Goal: Transaction & Acquisition: Purchase product/service

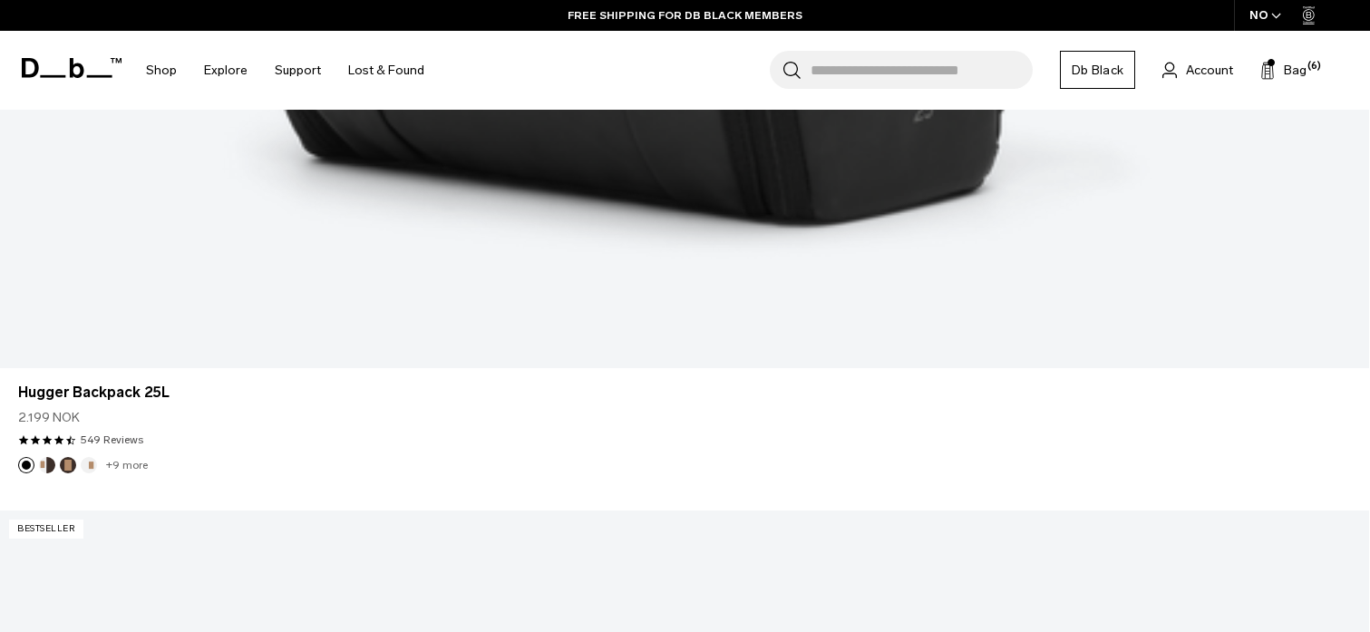
scroll to position [2919, 0]
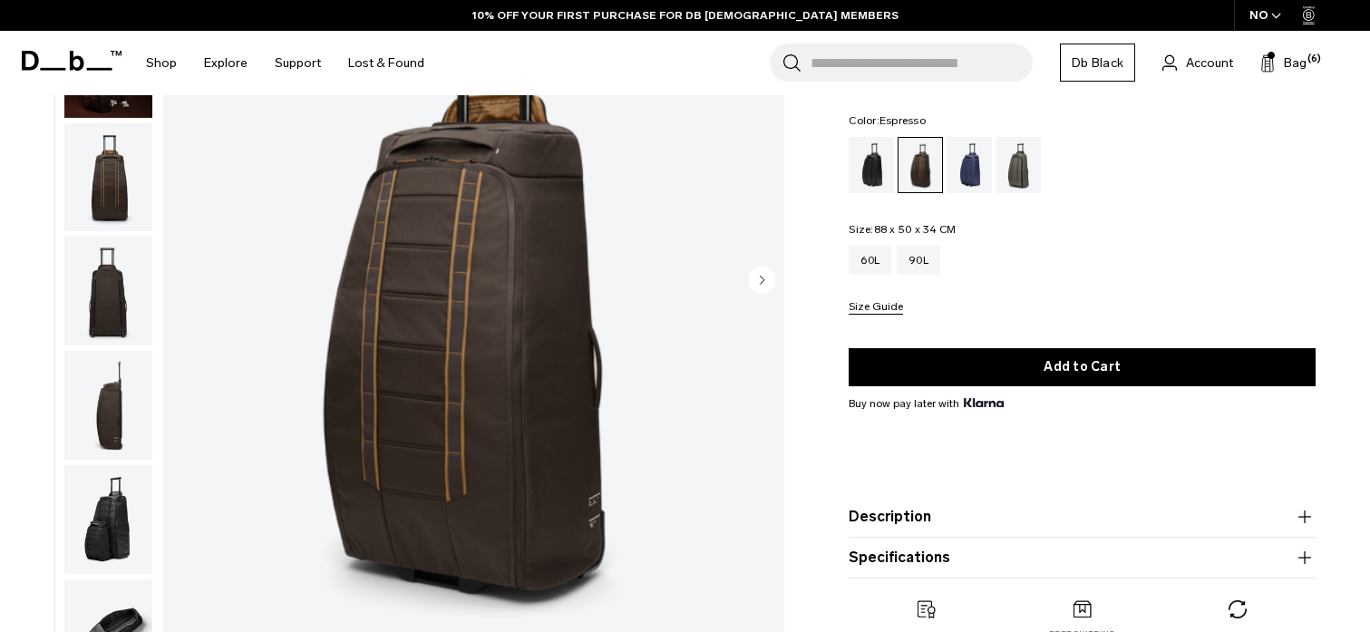
click at [764, 270] on circle "Next slide" at bounding box center [761, 279] width 27 height 27
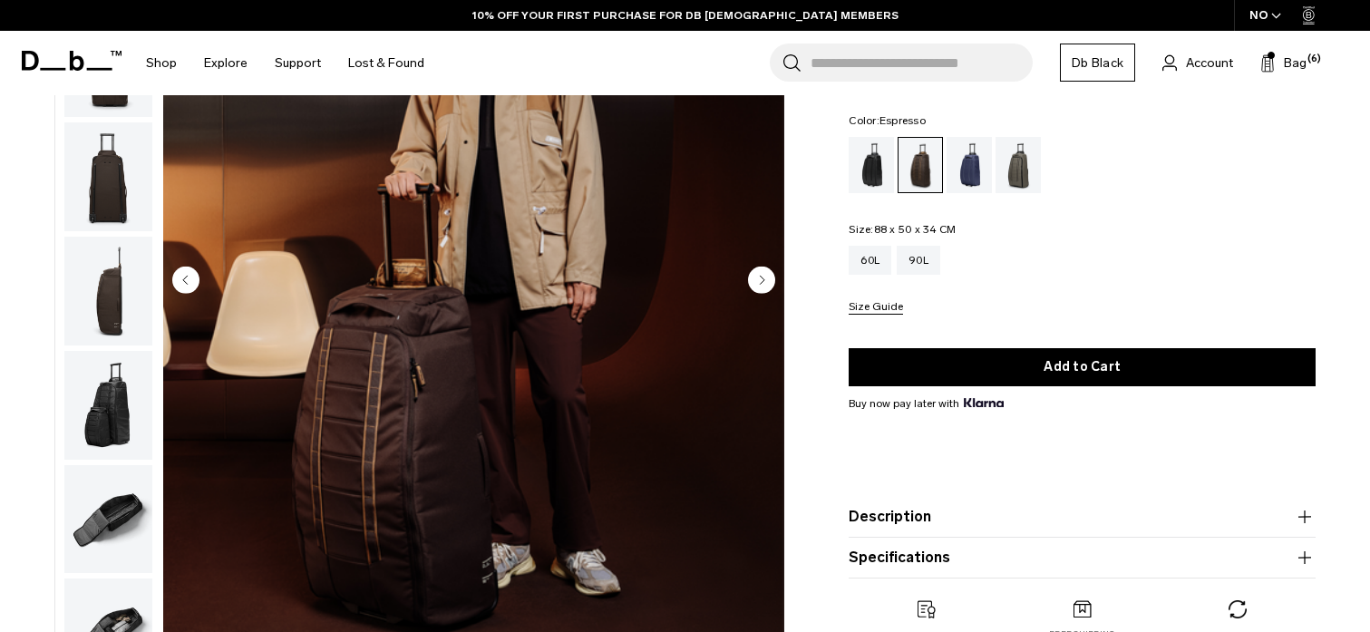
click at [761, 275] on circle "Next slide" at bounding box center [761, 279] width 27 height 27
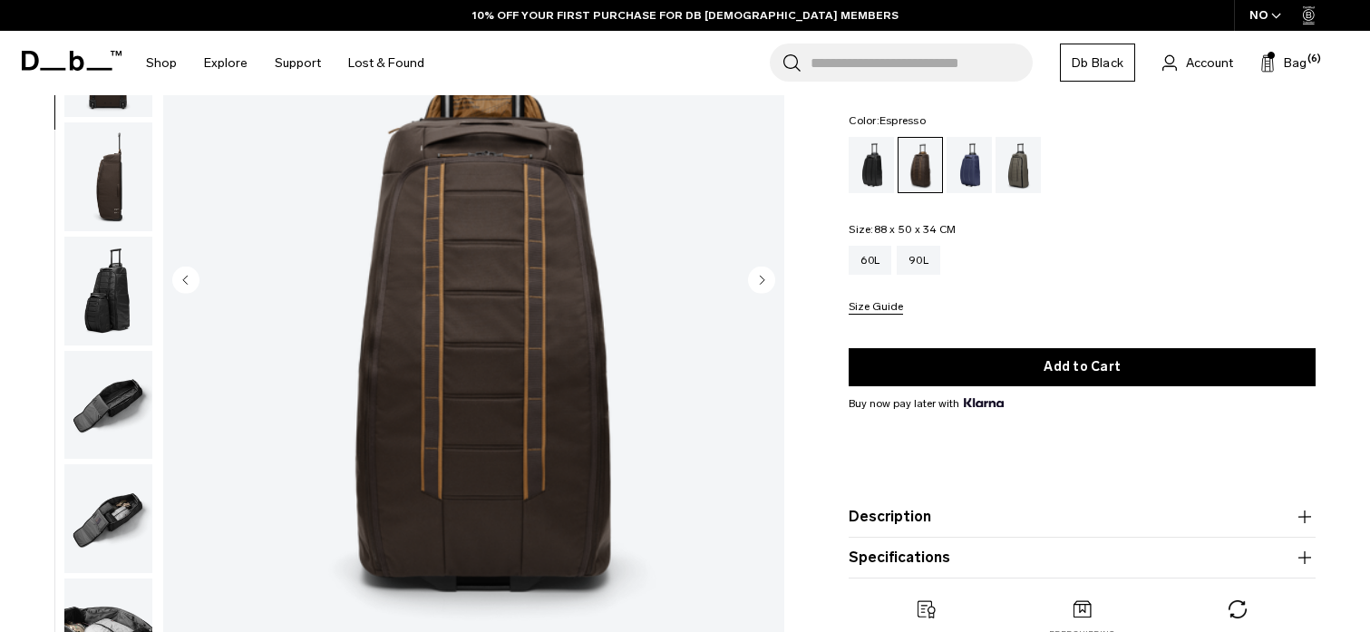
click at [761, 275] on circle "Next slide" at bounding box center [761, 279] width 27 height 27
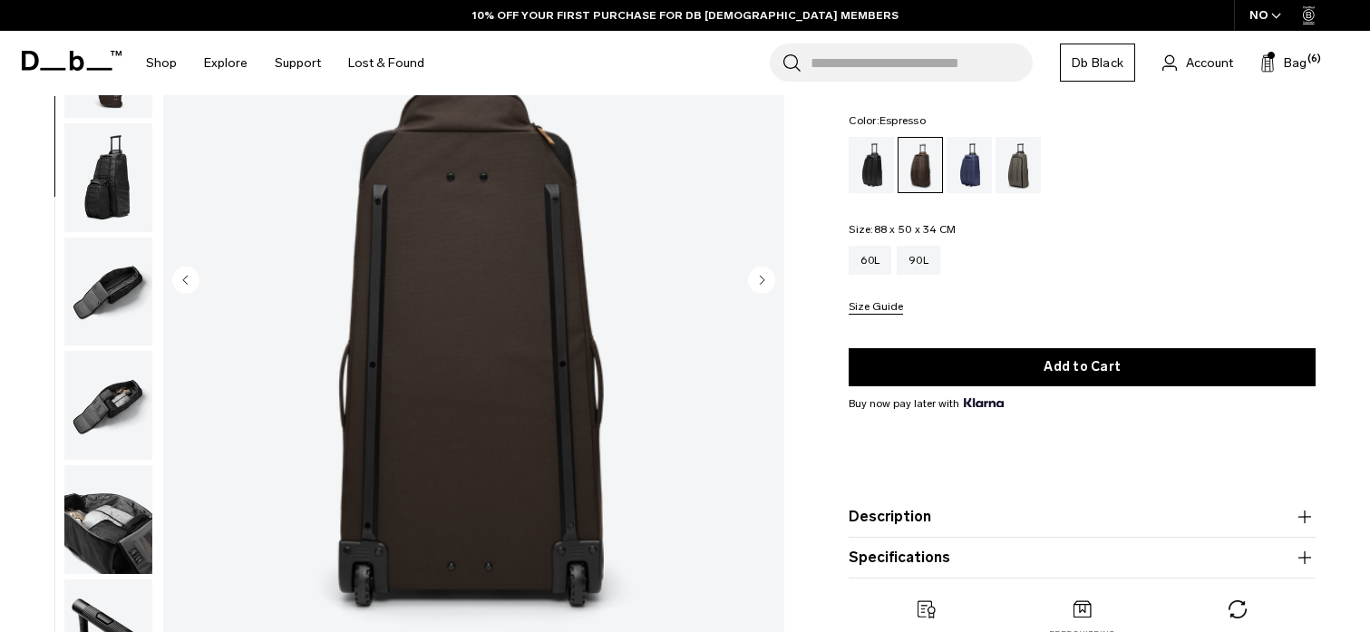
click at [761, 275] on circle "Next slide" at bounding box center [761, 279] width 27 height 27
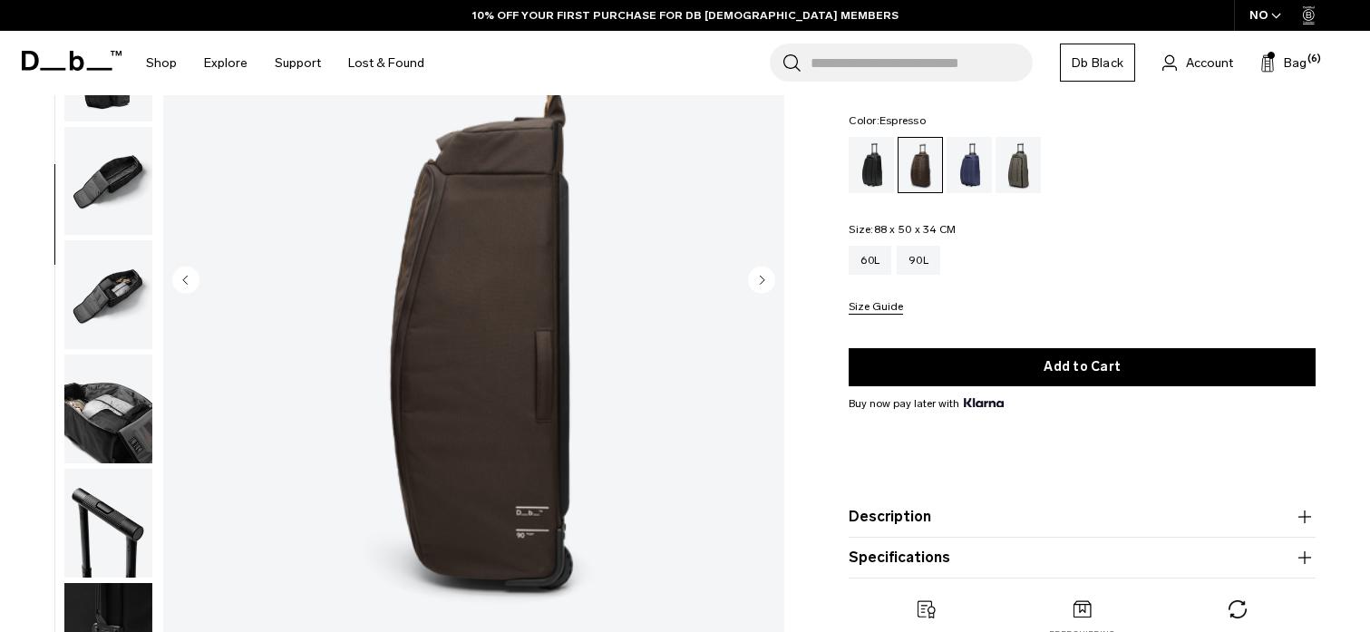
scroll to position [456, 0]
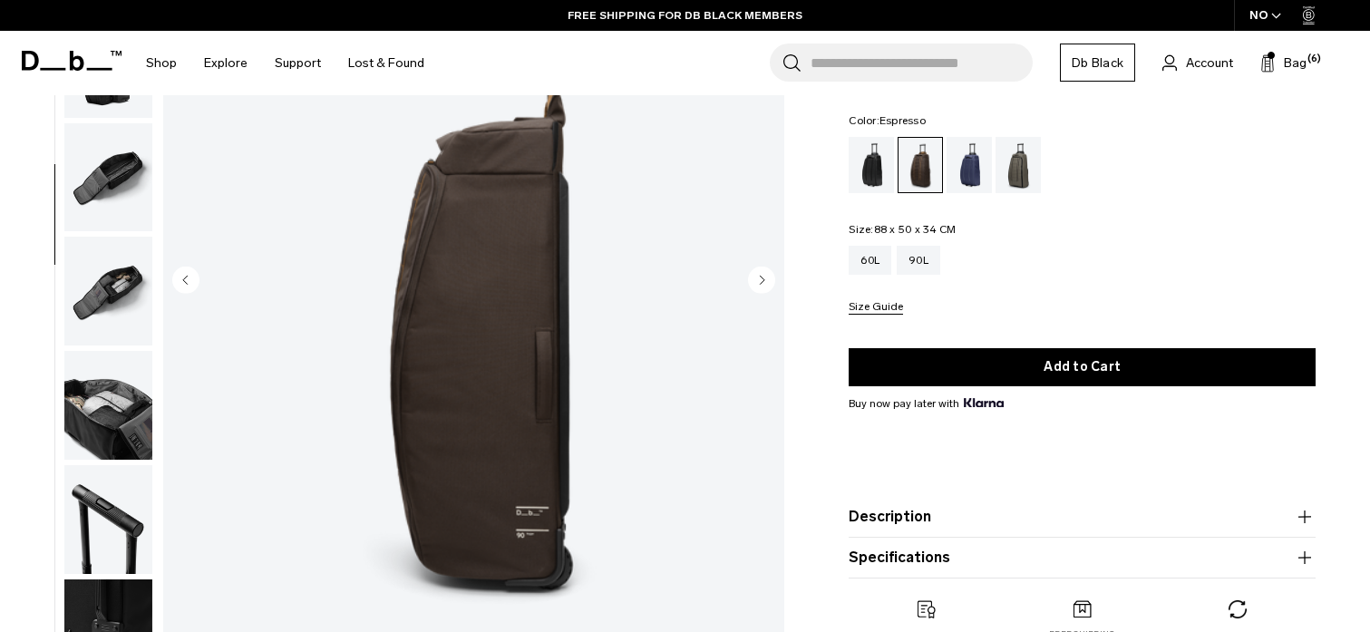
click at [761, 275] on circle "Next slide" at bounding box center [761, 279] width 27 height 27
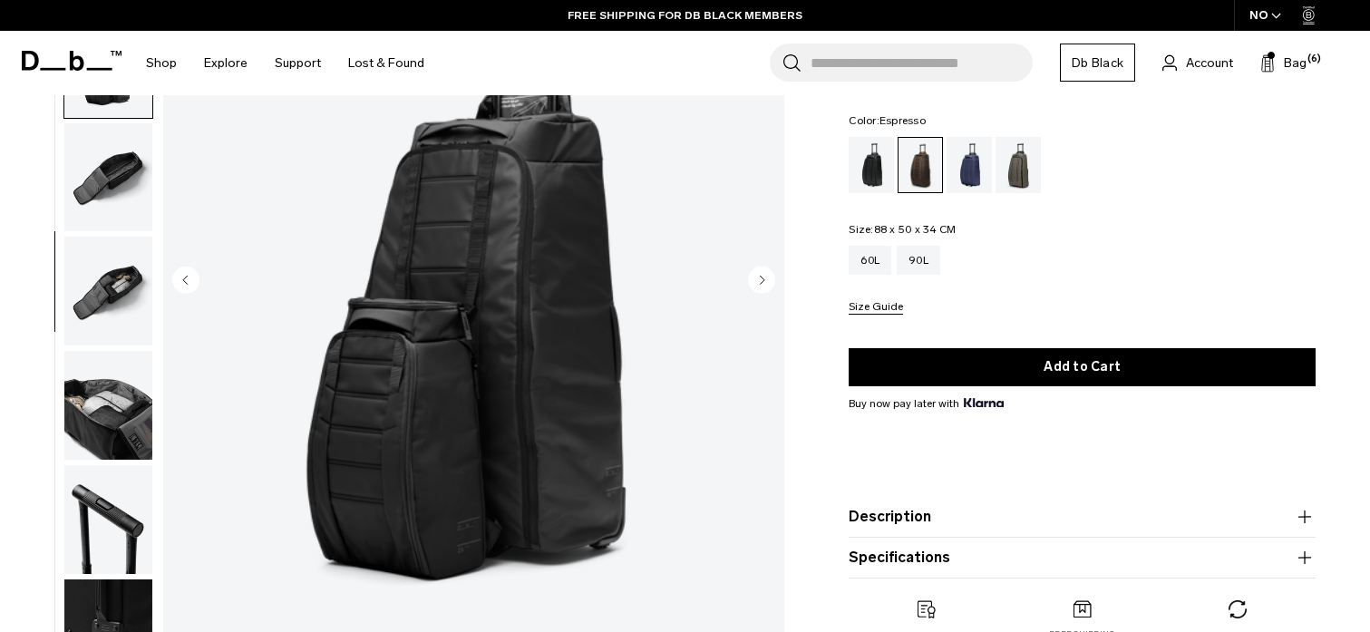
scroll to position [475, 0]
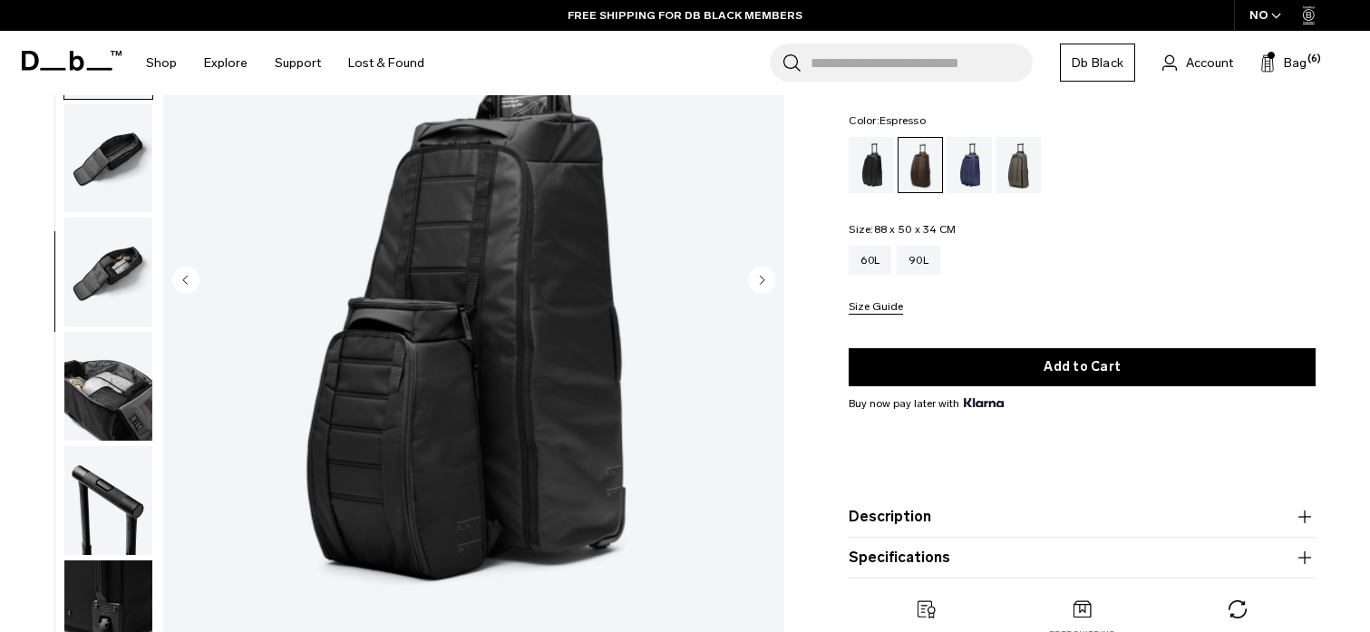
click at [761, 275] on circle "Next slide" at bounding box center [761, 279] width 27 height 27
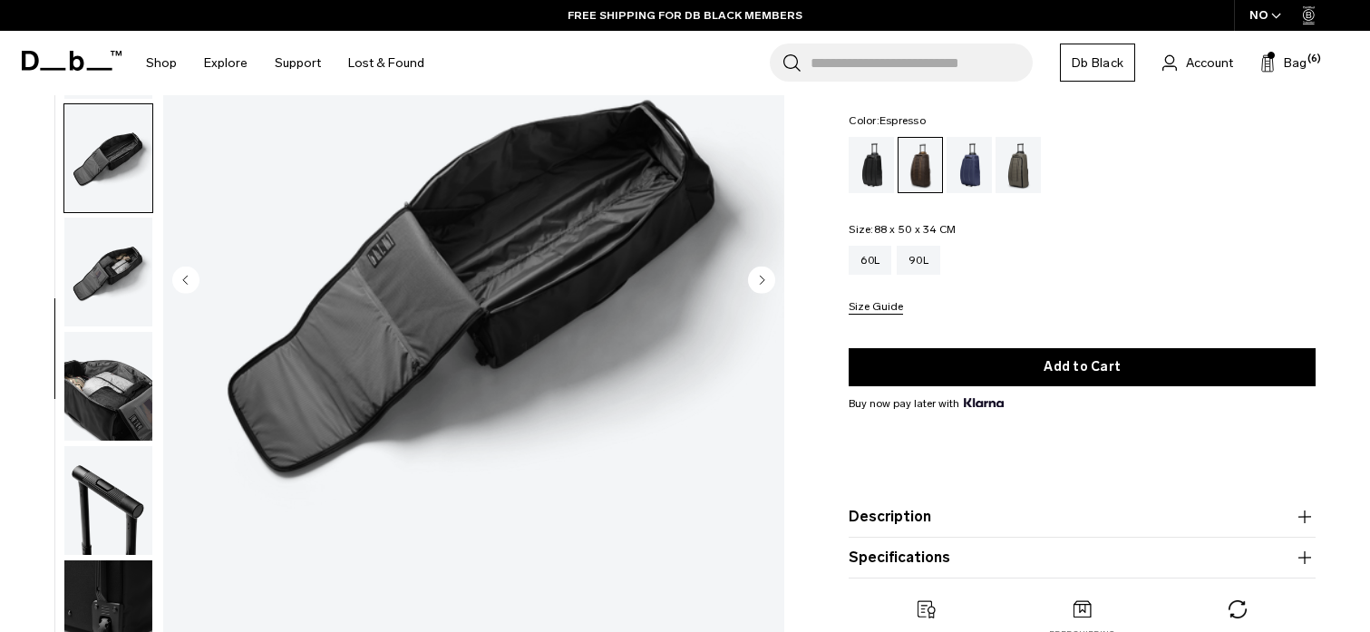
click at [761, 275] on circle "Next slide" at bounding box center [761, 279] width 27 height 27
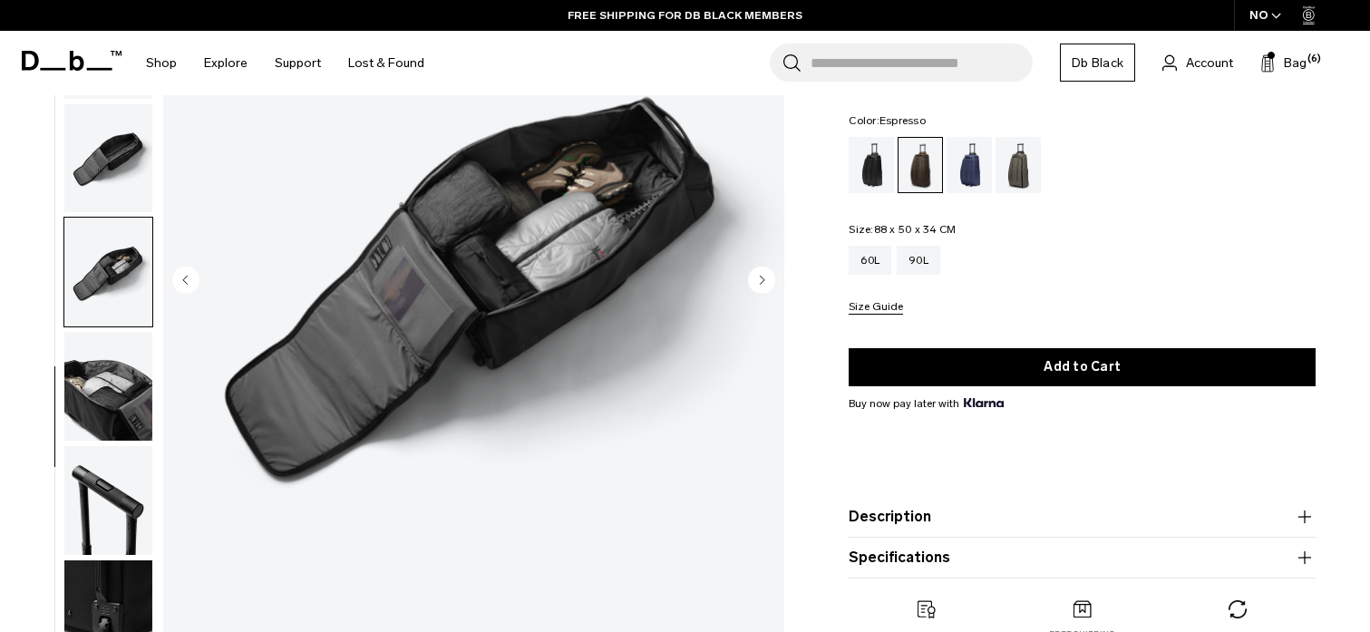
click at [761, 275] on circle "Next slide" at bounding box center [761, 279] width 27 height 27
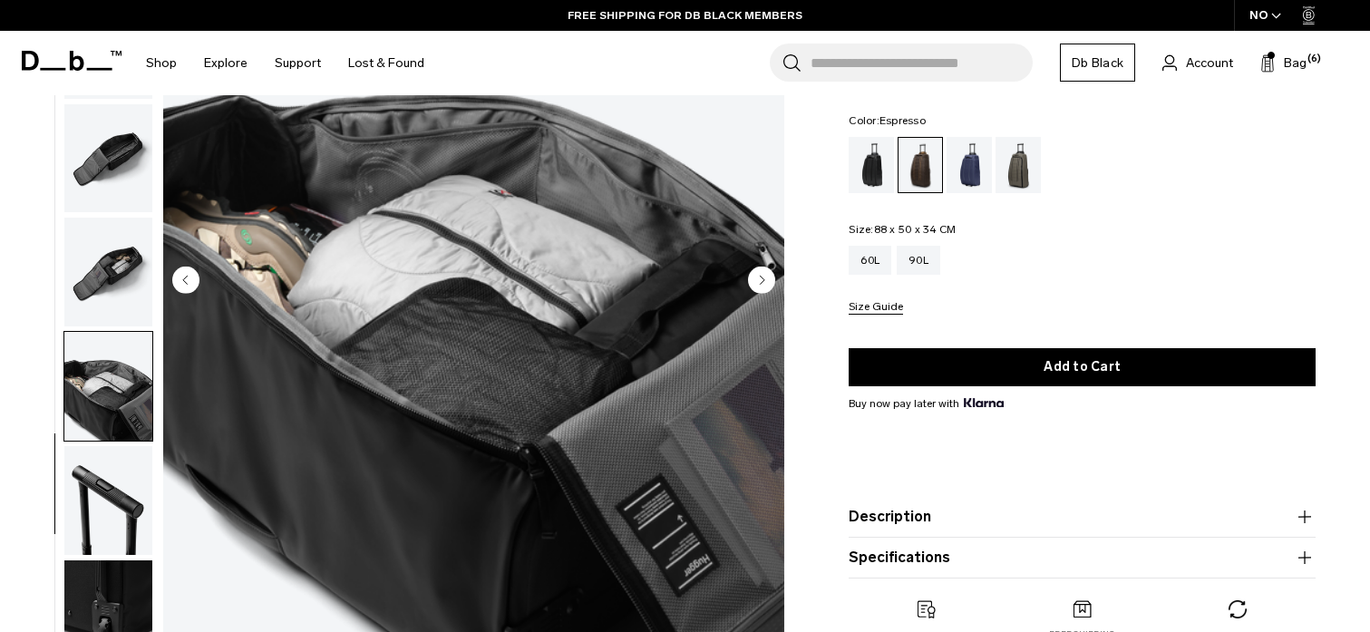
click at [761, 275] on circle "Next slide" at bounding box center [761, 279] width 27 height 27
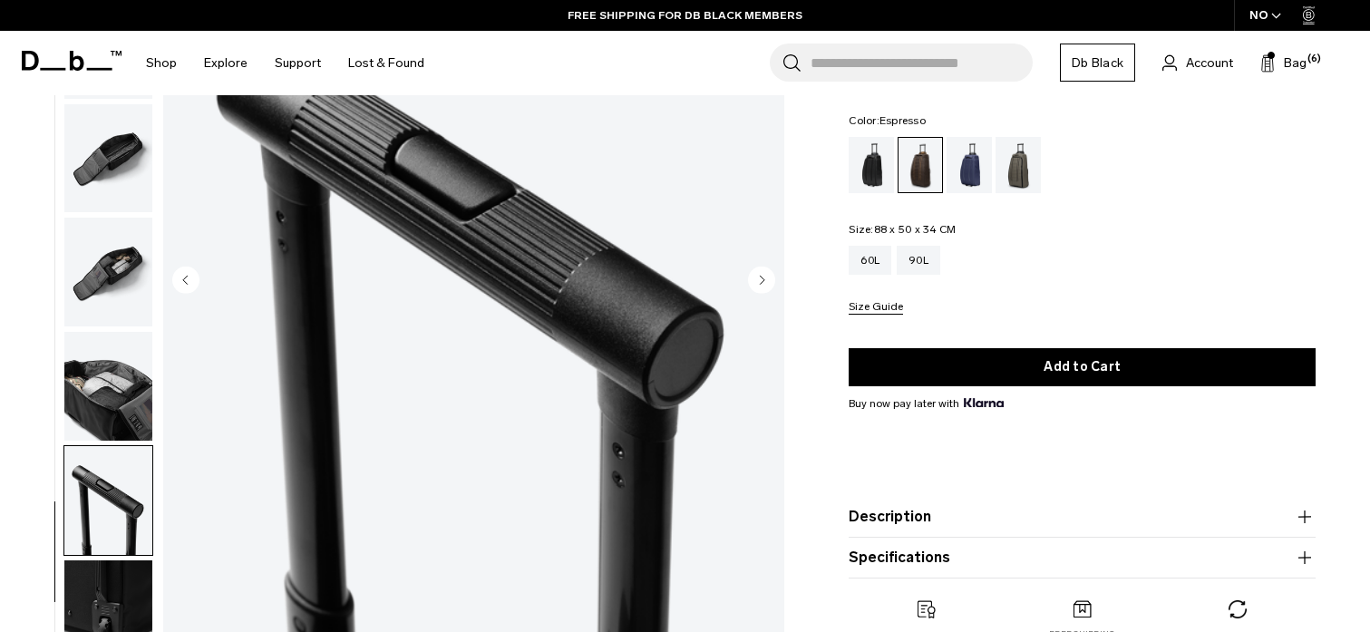
click at [761, 275] on circle "Next slide" at bounding box center [761, 279] width 27 height 27
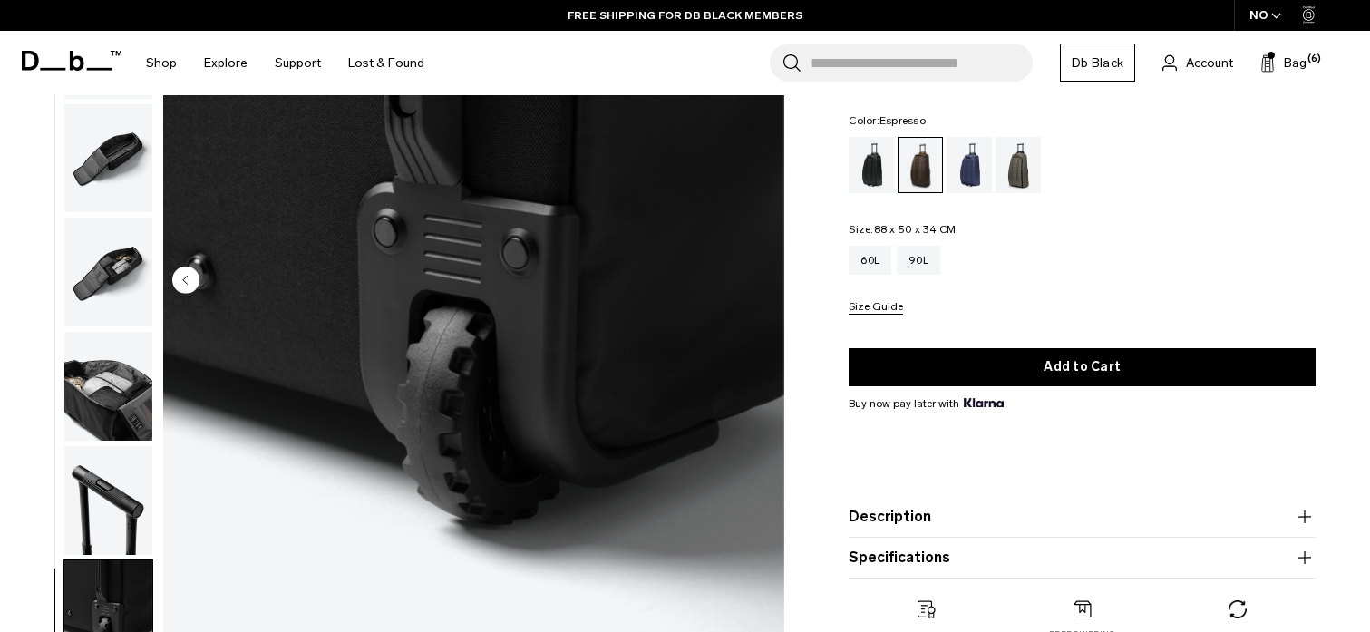
click at [761, 275] on img "11 / 11" at bounding box center [473, 281] width 621 height 775
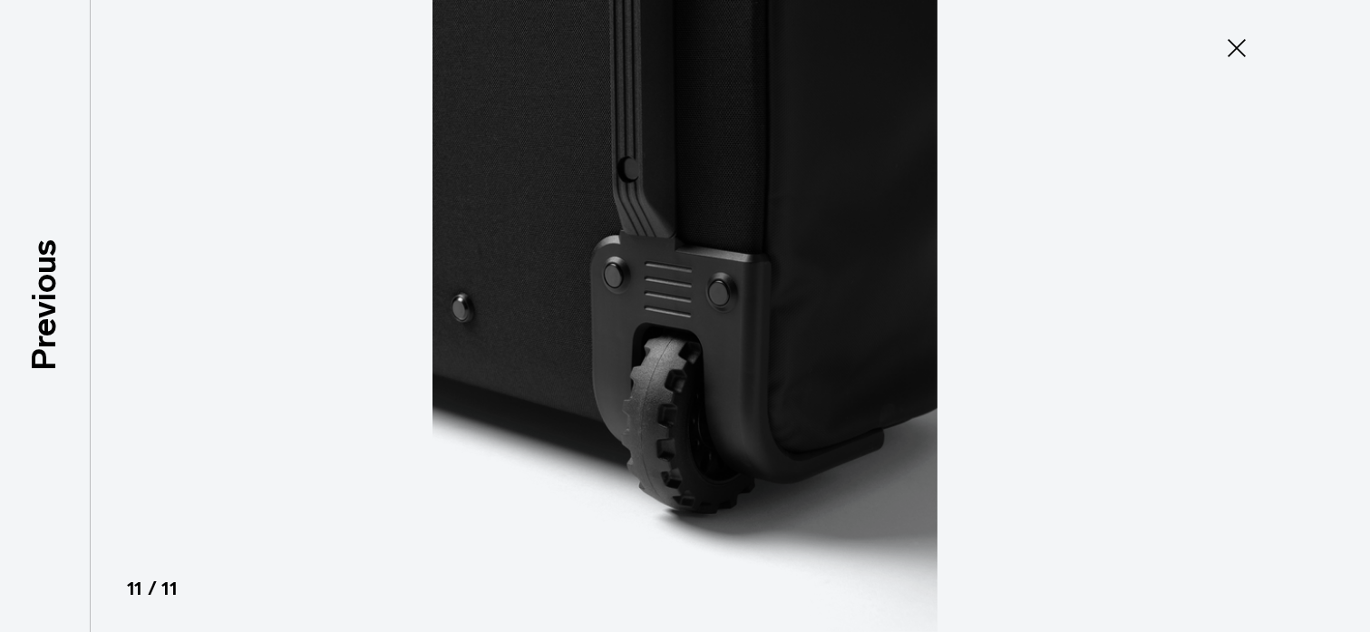
click at [1231, 47] on icon at bounding box center [1236, 48] width 29 height 29
